Goal: Task Accomplishment & Management: Complete application form

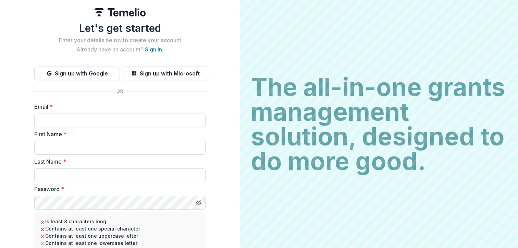
click at [156, 46] on link "Sign in" at bounding box center [153, 49] width 17 height 7
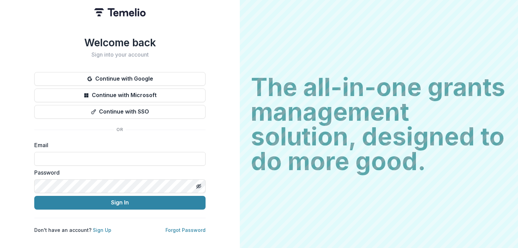
type input "**********"
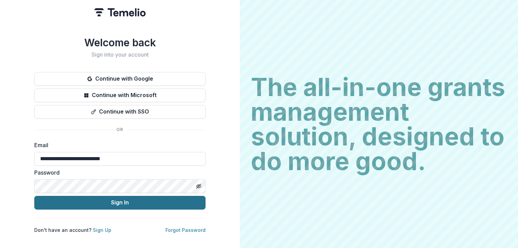
click at [111, 198] on button "Sign In" at bounding box center [119, 203] width 171 height 14
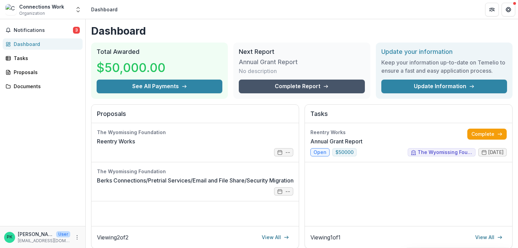
click at [297, 88] on link "Complete Report" at bounding box center [302, 86] width 126 height 14
